Goal: Check status

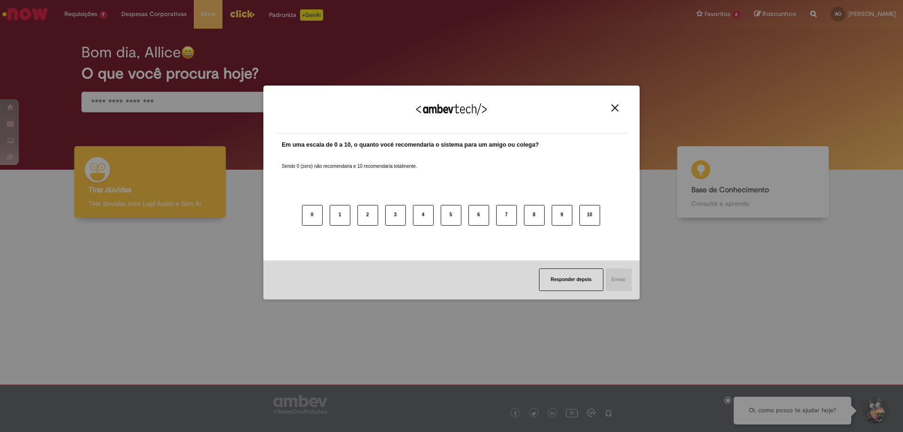
click at [618, 113] on div "Agradecemos seu feedback!" at bounding box center [452, 115] width 354 height 37
click at [617, 112] on button "Close" at bounding box center [614, 108] width 13 height 8
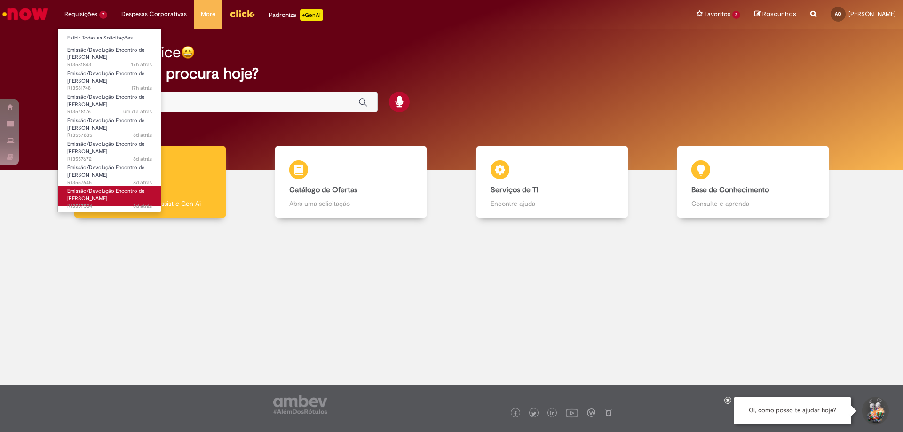
click at [72, 203] on span "8d atrás 8 dias atrás R13557504" at bounding box center [109, 207] width 85 height 8
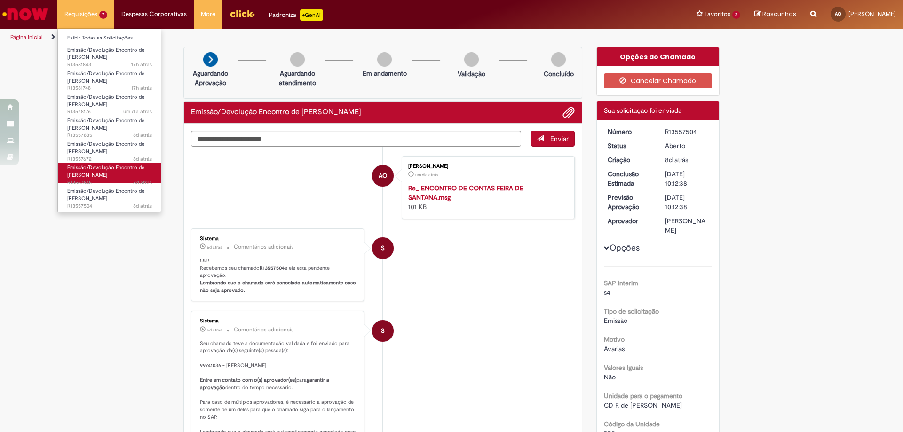
click at [96, 166] on span "Emissão/Devolução Encontro de [PERSON_NAME]" at bounding box center [105, 171] width 77 height 15
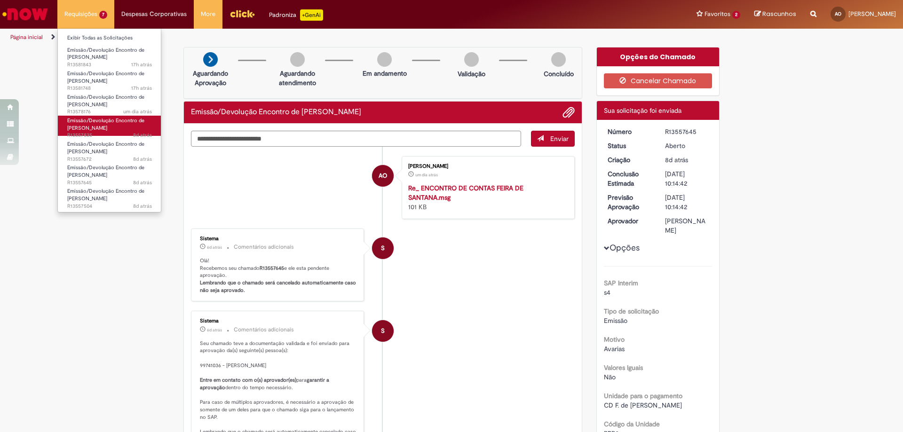
click at [98, 132] on span "8d atrás 8 dias atrás R13557835" at bounding box center [109, 136] width 85 height 8
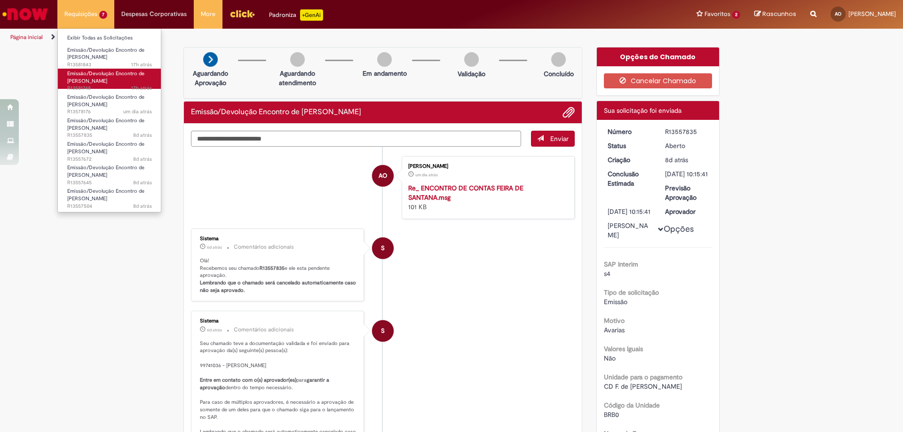
click at [92, 71] on span "Emissão/Devolução Encontro de [PERSON_NAME]" at bounding box center [105, 77] width 77 height 15
